Goal: Information Seeking & Learning: Compare options

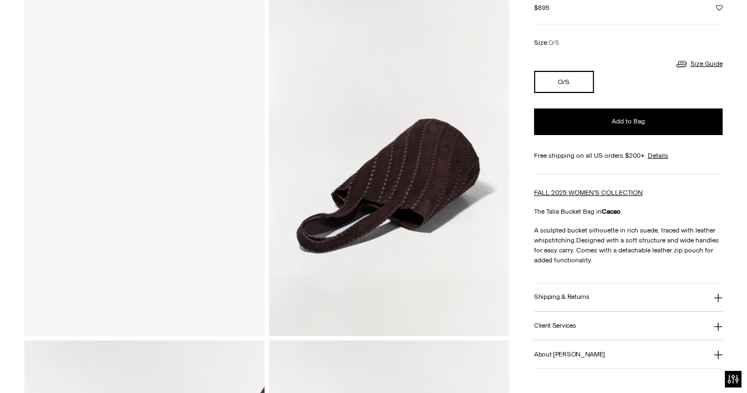
scroll to position [104, 0]
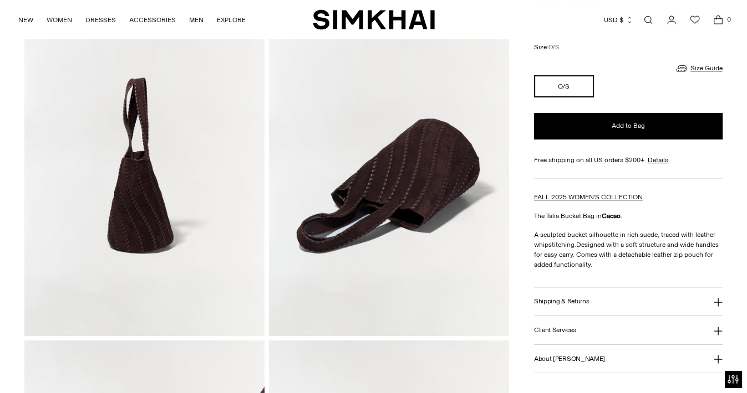
drag, startPoint x: 533, startPoint y: 234, endPoint x: 593, endPoint y: 261, distance: 65.7
copy p "A sculpted bucket silhouette in rich suede, traced with leather whipstitching. …"
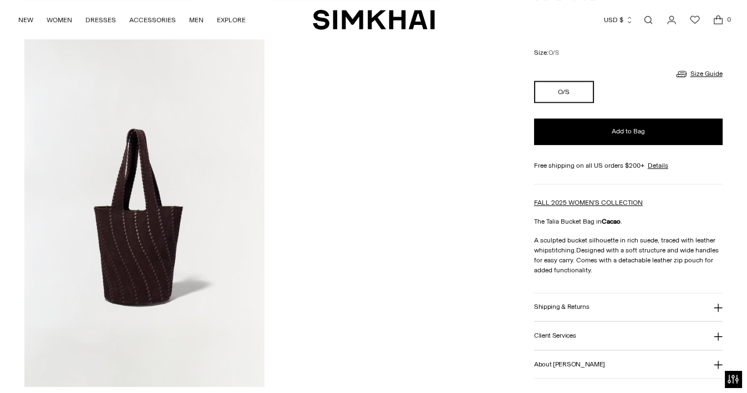
scroll to position [784, 0]
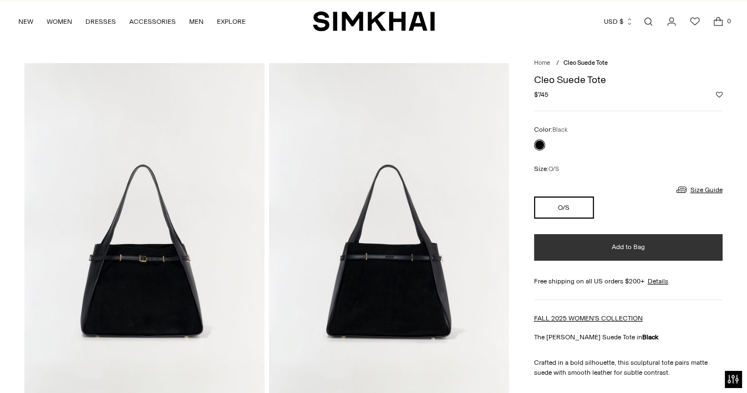
scroll to position [18, 0]
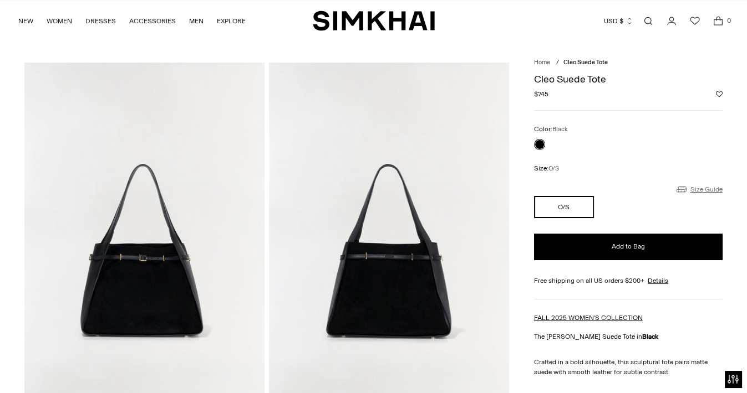
click at [699, 189] on link "Size Guide" at bounding box center [698, 189] width 48 height 14
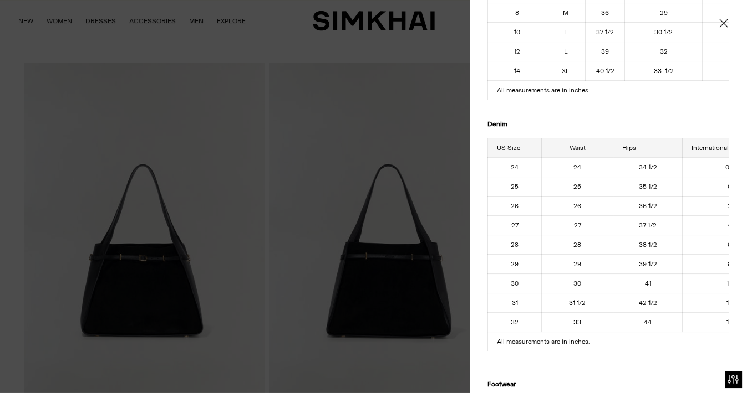
scroll to position [0, 0]
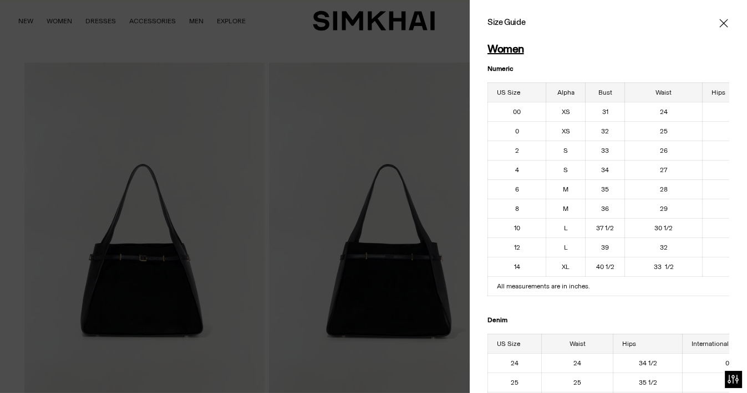
click at [719, 20] on icon "Close" at bounding box center [723, 23] width 8 height 8
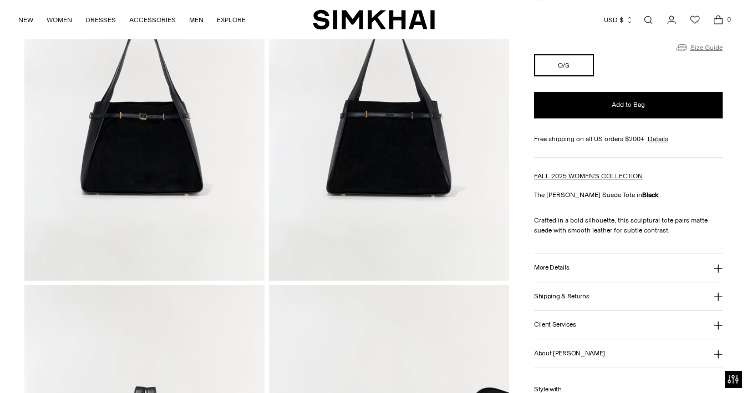
scroll to position [162, 0]
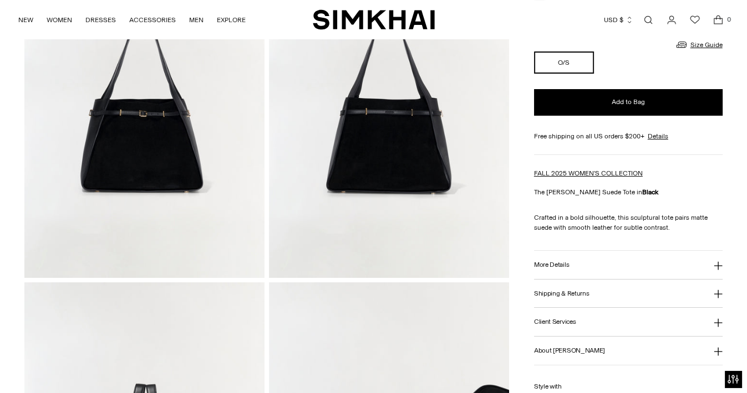
click at [652, 270] on button "More Details" at bounding box center [628, 265] width 188 height 28
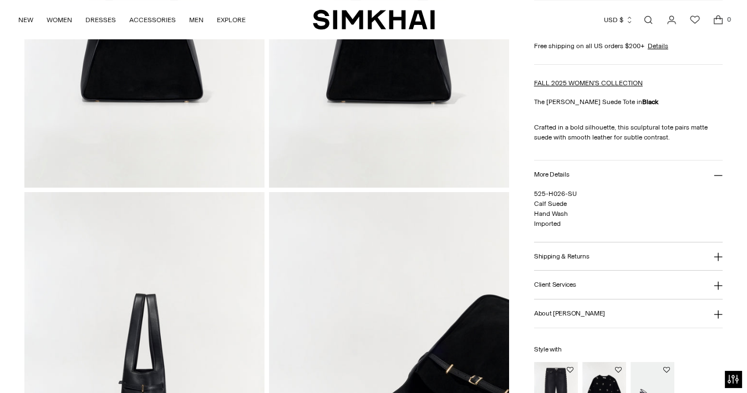
scroll to position [251, 0]
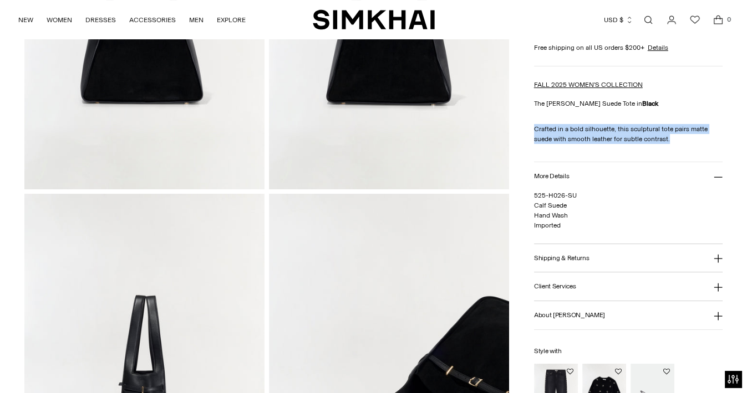
drag, startPoint x: 533, startPoint y: 127, endPoint x: 669, endPoint y: 136, distance: 137.2
click at [669, 136] on div "Home / [PERSON_NAME] Suede Tote [PERSON_NAME] Suede Tote Regular price $745 Uni…" at bounding box center [372, 191] width 697 height 724
copy p "Crafted in a bold silhouette, this sculptural tote pairs matte suede with smoot…"
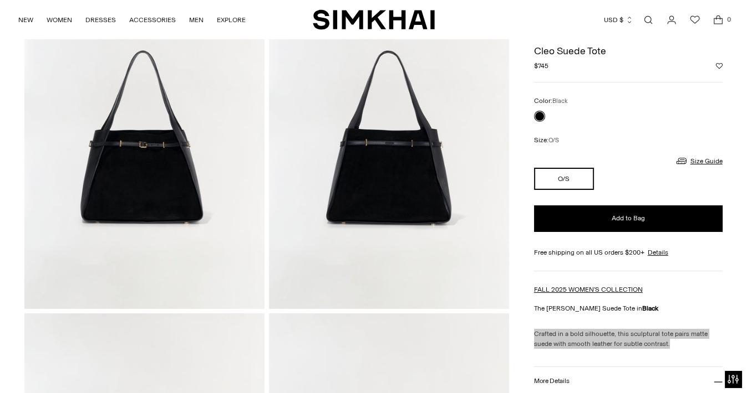
scroll to position [132, 0]
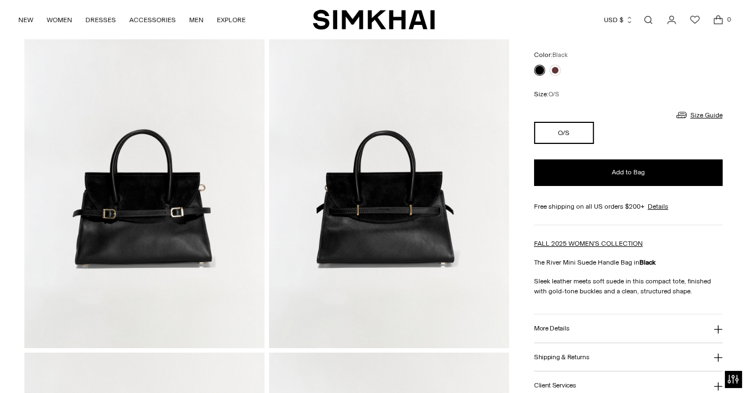
scroll to position [94, 0]
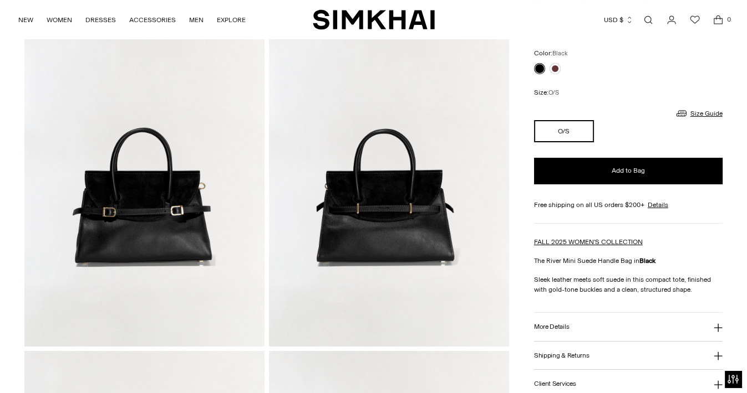
click at [579, 288] on p "Sleek leather meets soft suede in this compact tote, finished with gold-tone bu…" at bounding box center [628, 285] width 188 height 20
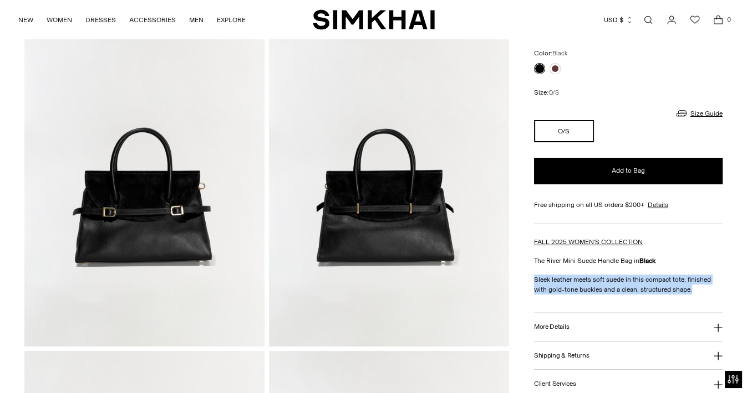
drag, startPoint x: 533, startPoint y: 277, endPoint x: 705, endPoint y: 288, distance: 173.3
click at [705, 288] on div "Home / River Mini Suede Handle Bag River Mini Suede Handle Bag Regular price $5…" at bounding box center [372, 349] width 697 height 724
copy p "Sleek leather meets soft suede in this compact tote, finished with gold-tone bu…"
click at [556, 326] on h3 "More Details" at bounding box center [551, 327] width 35 height 7
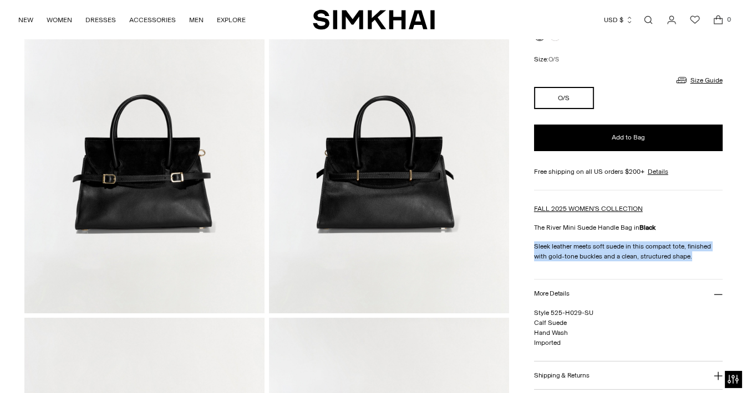
scroll to position [128, 0]
